Goal: Task Accomplishment & Management: Manage account settings

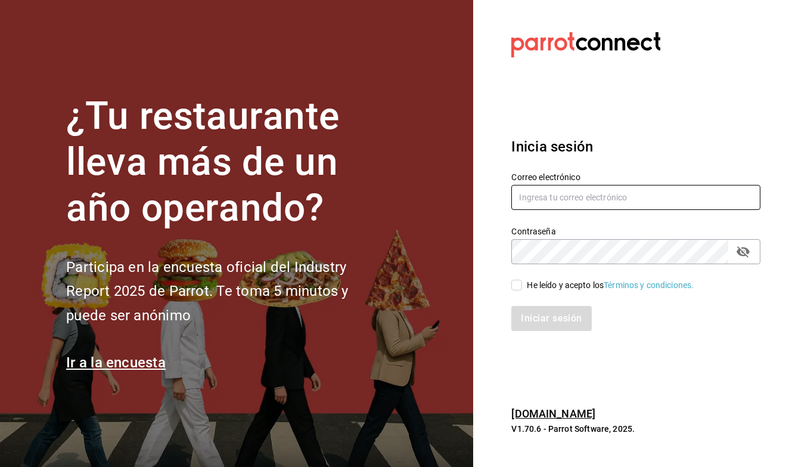
type input "[EMAIL_ADDRESS][DOMAIN_NAME]"
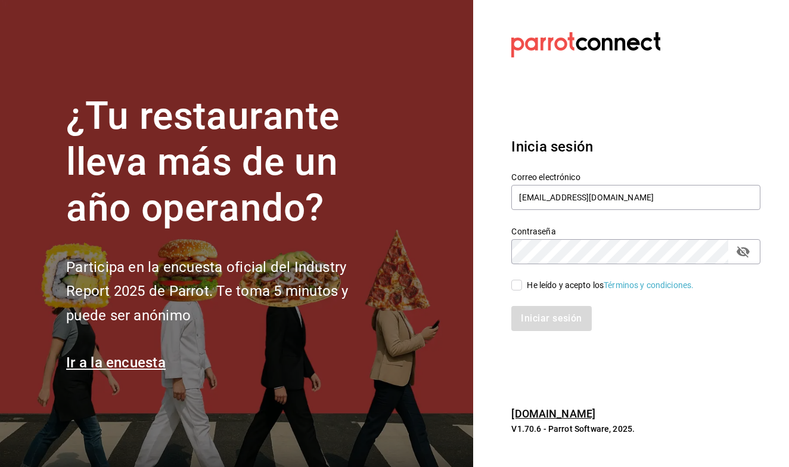
click at [515, 288] on input "He leído y acepto los Términos y condiciones." at bounding box center [516, 284] width 11 height 11
checkbox input "true"
click at [529, 313] on button "Iniciar sesión" at bounding box center [551, 318] width 81 height 25
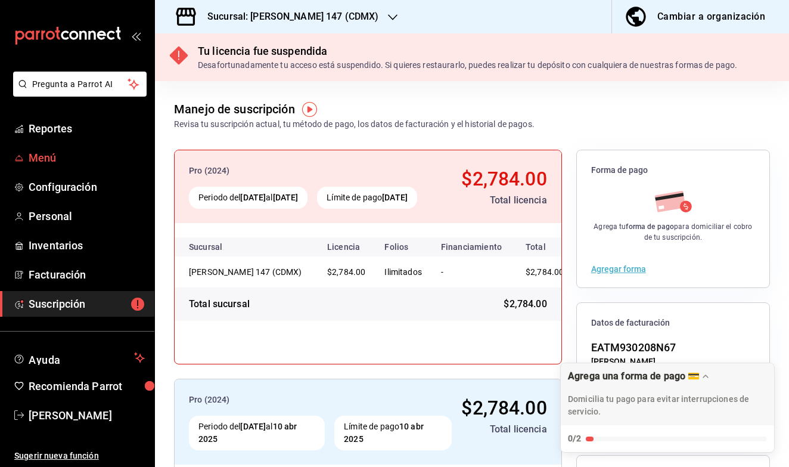
click at [49, 163] on span "Menú" at bounding box center [87, 158] width 116 height 16
click at [388, 17] on icon "button" at bounding box center [393, 18] width 10 height 10
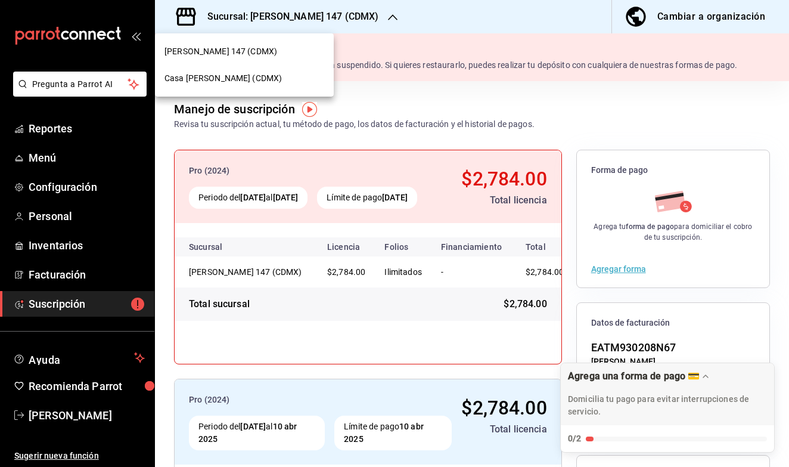
click at [237, 80] on span "Casa [PERSON_NAME] (CDMX)" at bounding box center [222, 78] width 117 height 13
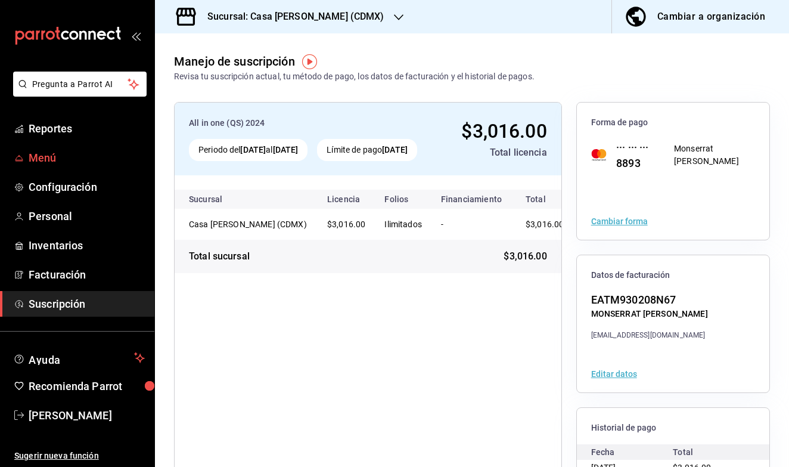
click at [62, 157] on span "Menú" at bounding box center [87, 158] width 116 height 16
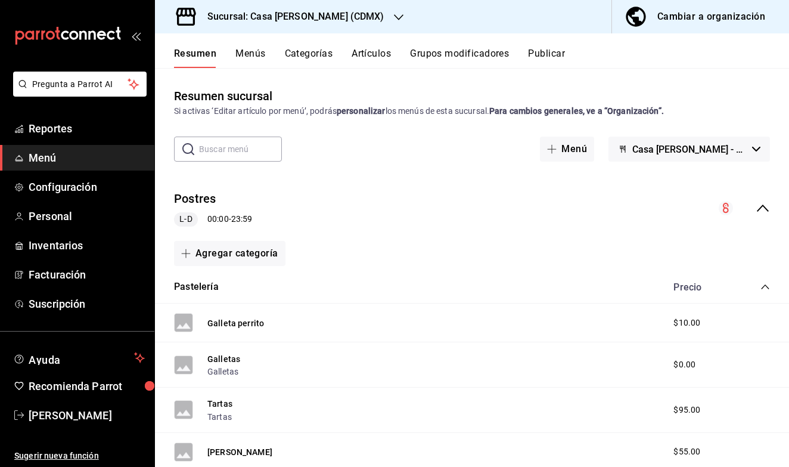
click at [710, 27] on button "Cambiar a organización" at bounding box center [695, 16] width 167 height 33
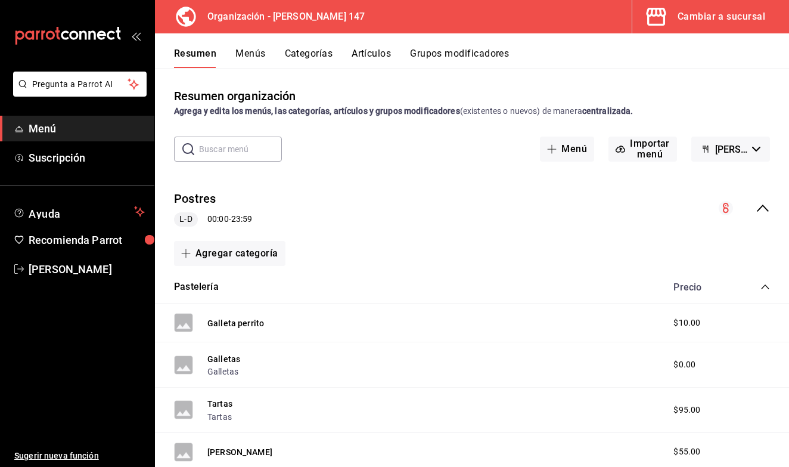
click at [375, 55] on button "Artículos" at bounding box center [371, 58] width 39 height 20
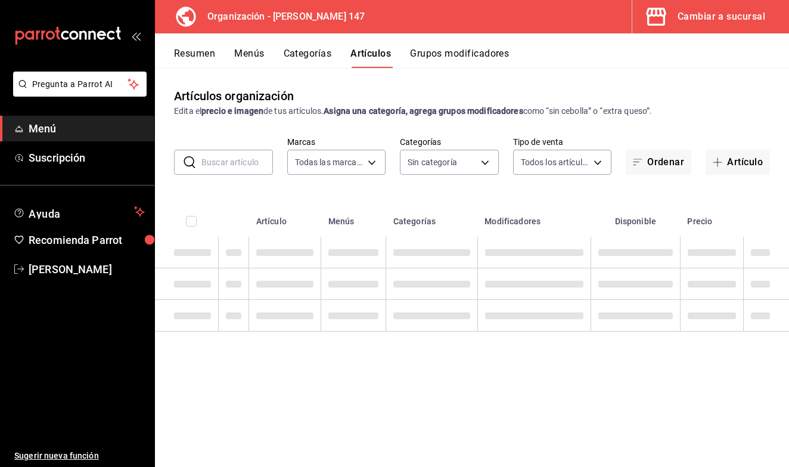
type input "b3e89477-8da9-4b67-b274-bdb9d47885f4"
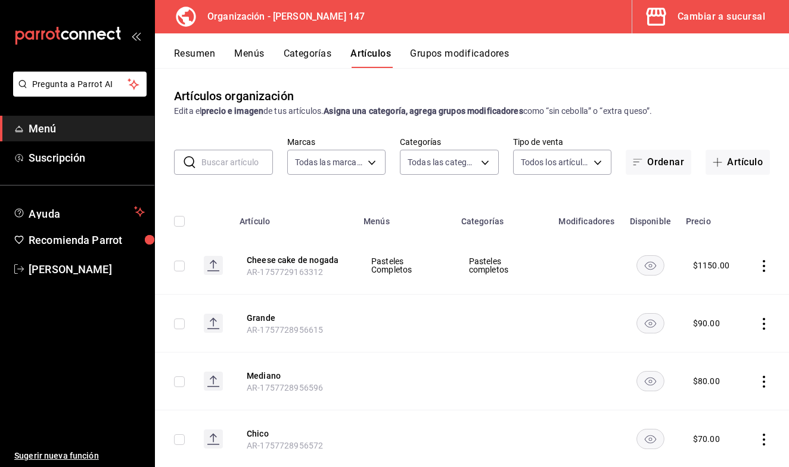
type input "b87891df-8a12-4a0c-8158-8d9801a8670e,4e8580e0-91de-40f0-8ab6-2614008eaf48,68563…"
click at [228, 166] on input "text" at bounding box center [236, 162] width 71 height 24
click at [732, 164] on button "Artículo" at bounding box center [737, 162] width 64 height 25
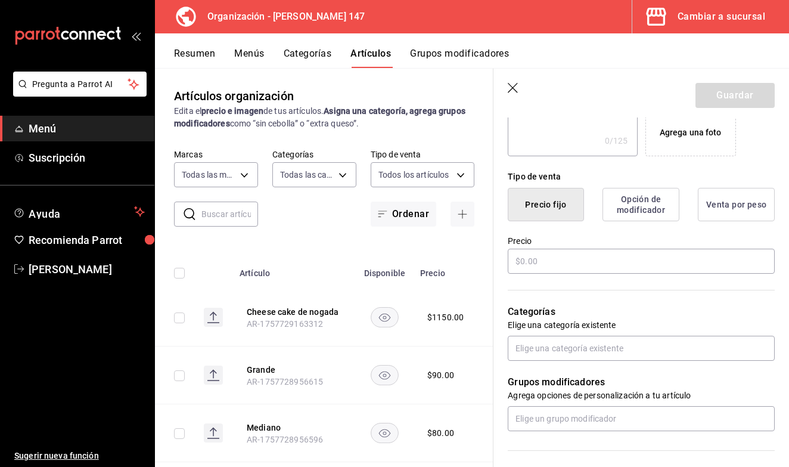
scroll to position [256, 0]
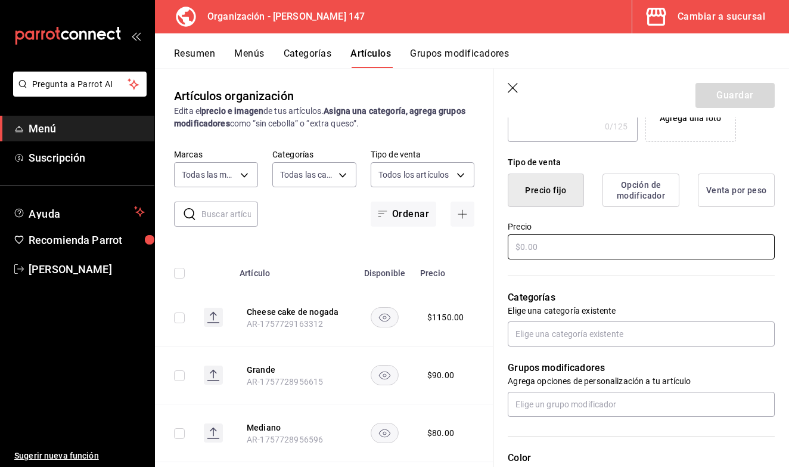
type input "Aporreados"
click at [570, 249] on input "text" at bounding box center [641, 246] width 267 height 25
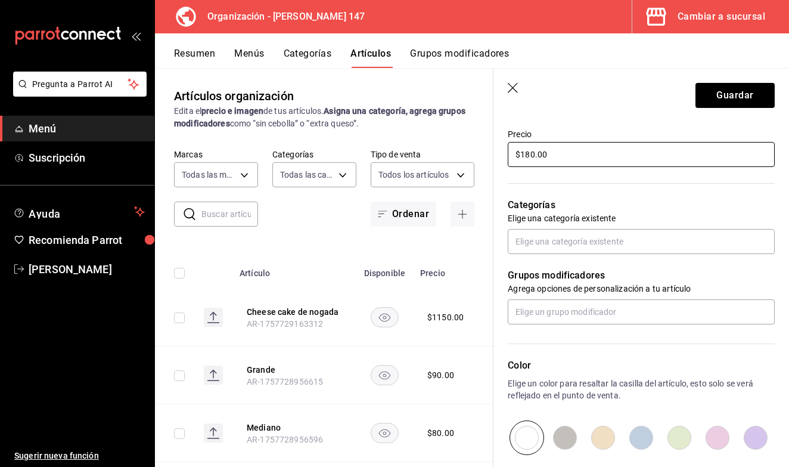
scroll to position [349, 0]
type input "$180.00"
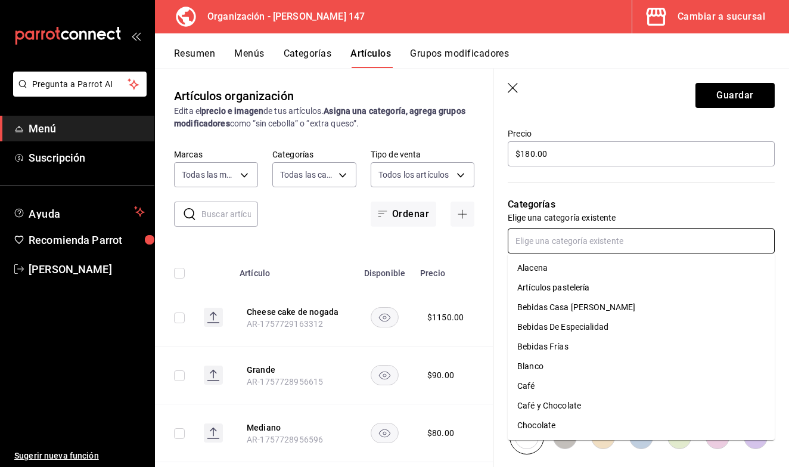
click at [565, 248] on input "text" at bounding box center [641, 240] width 267 height 25
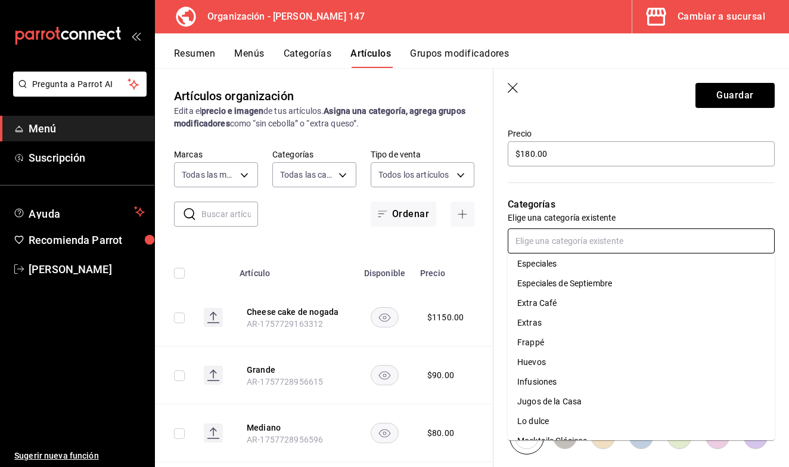
click at [544, 356] on li "Huevos" at bounding box center [641, 362] width 267 height 20
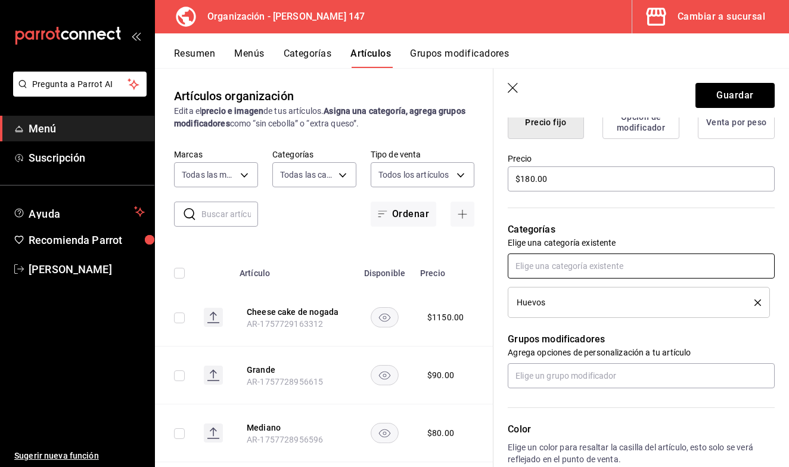
scroll to position [323, 0]
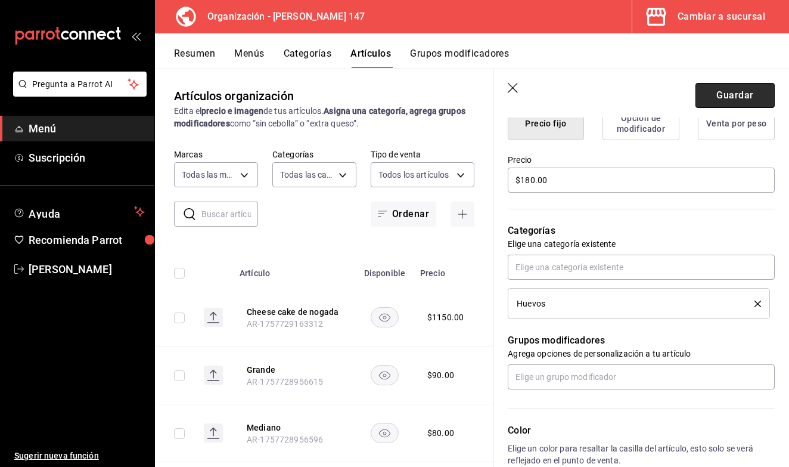
click at [738, 94] on button "Guardar" at bounding box center [734, 95] width 79 height 25
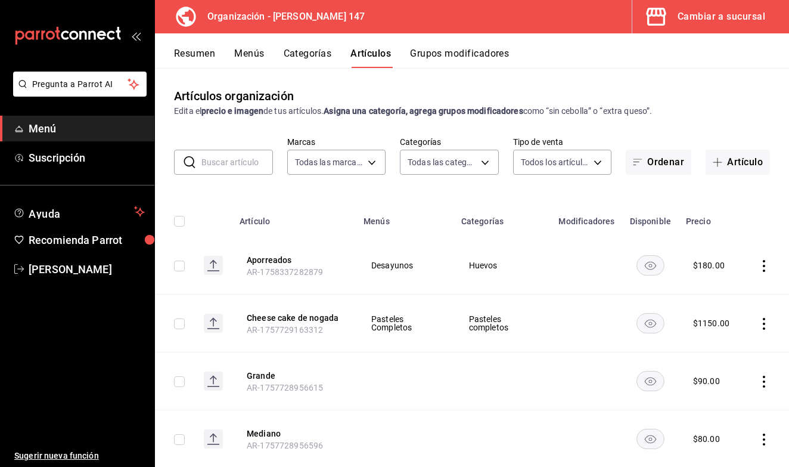
click at [266, 56] on div "Resumen Menús Categorías Artículos Grupos modificadores" at bounding box center [481, 58] width 615 height 20
click at [258, 55] on button "Menús" at bounding box center [249, 58] width 30 height 20
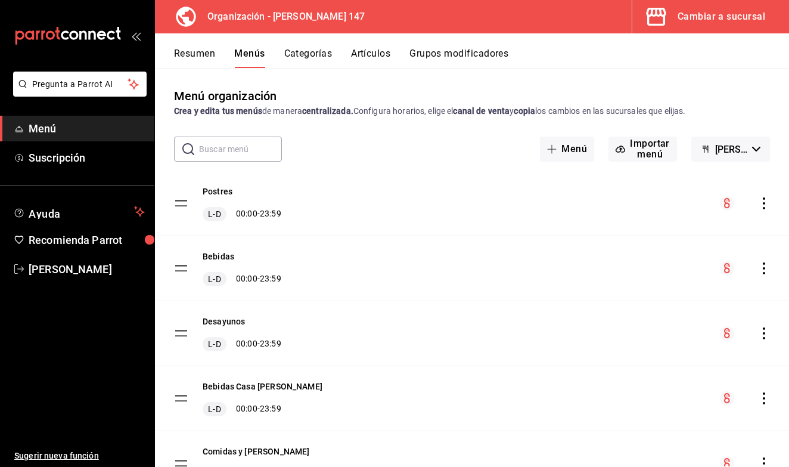
click at [761, 334] on icon "actions" at bounding box center [764, 333] width 12 height 12
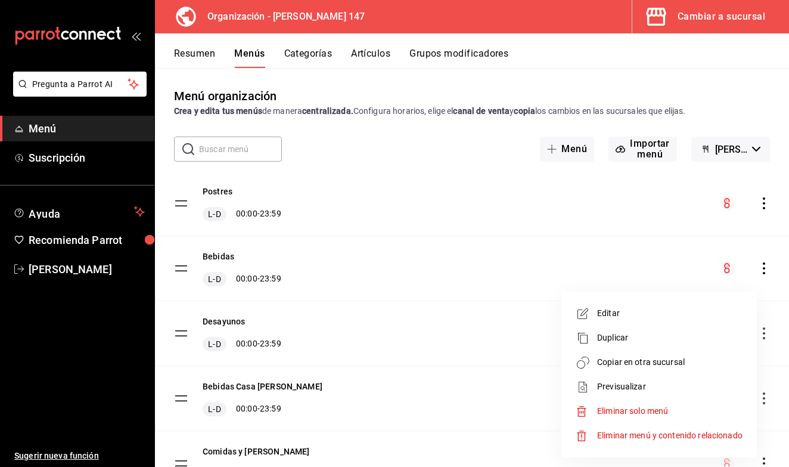
click at [667, 359] on span "Copiar en otra sucursal" at bounding box center [669, 362] width 145 height 13
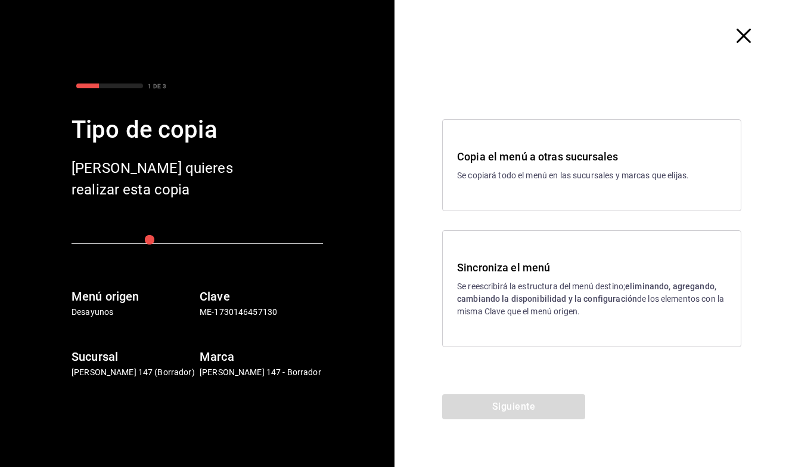
click at [557, 304] on p "Se reescribirá la estructura del menú destino; eliminando, agregando, cambiando…" at bounding box center [591, 299] width 269 height 38
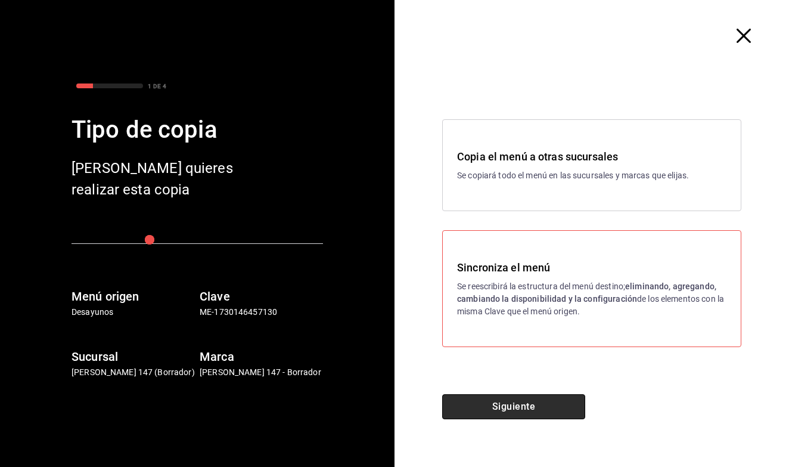
click at [511, 399] on button "Siguiente" at bounding box center [513, 406] width 143 height 25
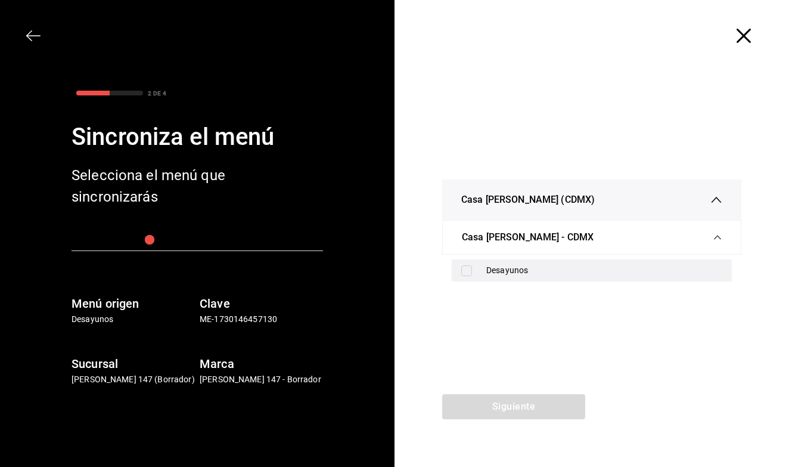
click at [467, 273] on input "checkbox" at bounding box center [466, 270] width 11 height 11
checkbox input "true"
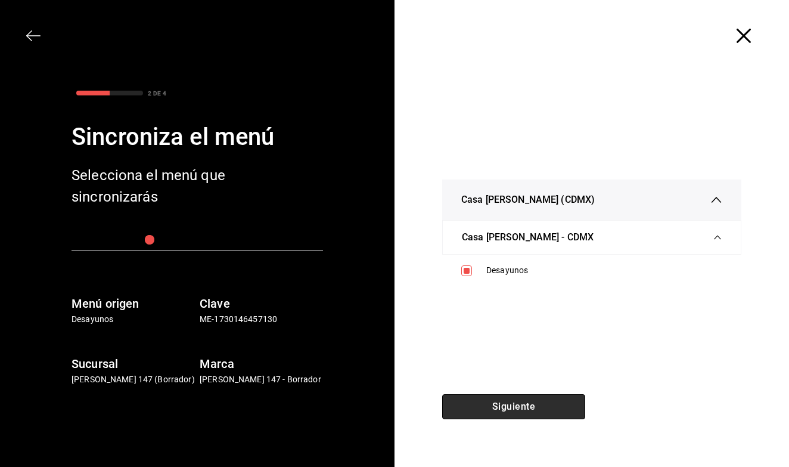
click at [480, 408] on button "Siguiente" at bounding box center [513, 406] width 143 height 25
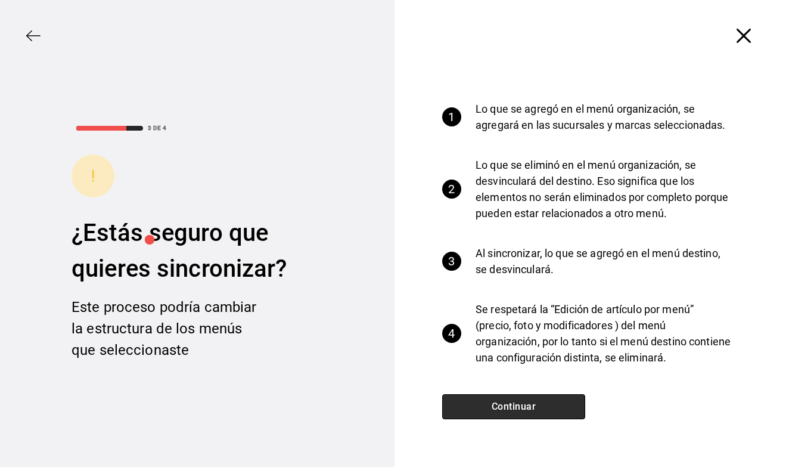
click at [480, 408] on button "Continuar" at bounding box center [513, 406] width 143 height 25
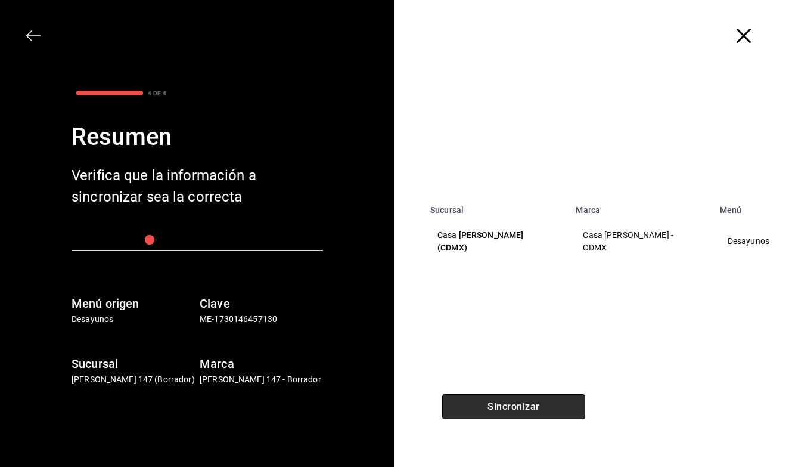
click at [480, 408] on button "Sincronizar" at bounding box center [513, 406] width 143 height 25
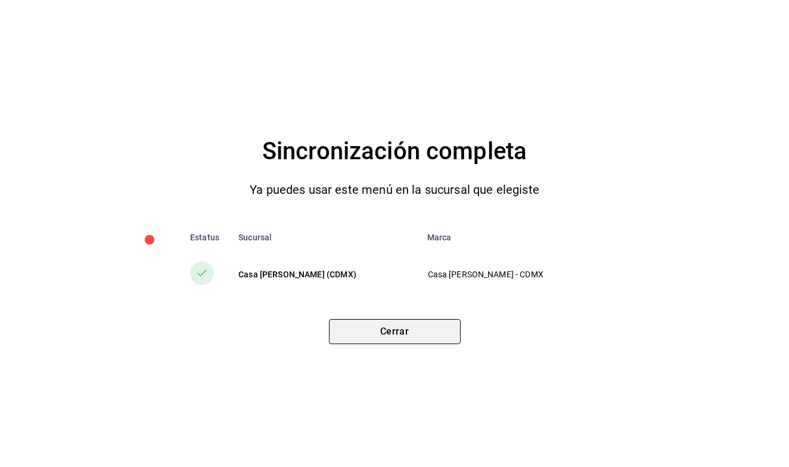
click at [416, 333] on button "Cerrar" at bounding box center [395, 331] width 132 height 25
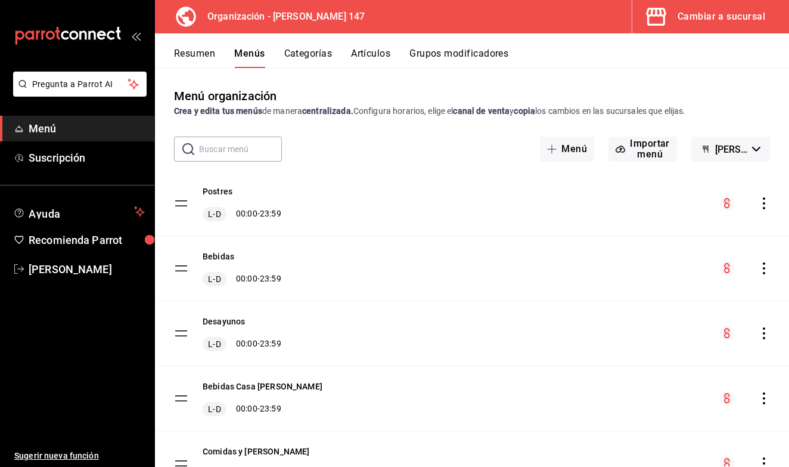
click at [707, 10] on div "Cambiar a sucursal" at bounding box center [721, 16] width 88 height 17
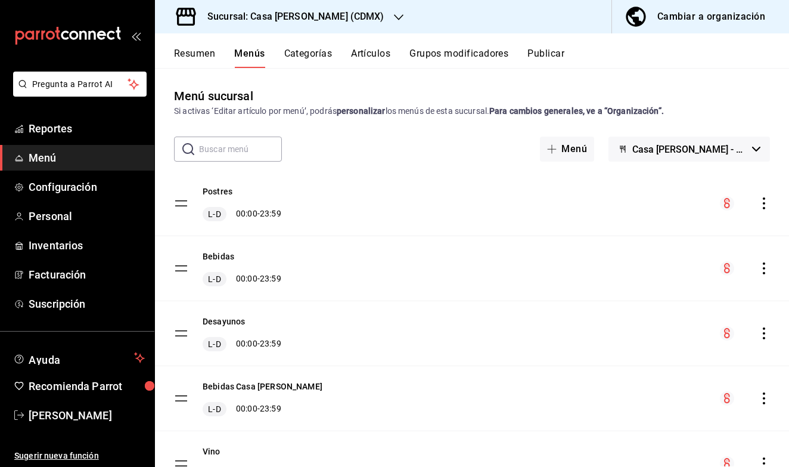
click at [206, 55] on button "Resumen" at bounding box center [194, 58] width 41 height 20
